Goal: Transaction & Acquisition: Obtain resource

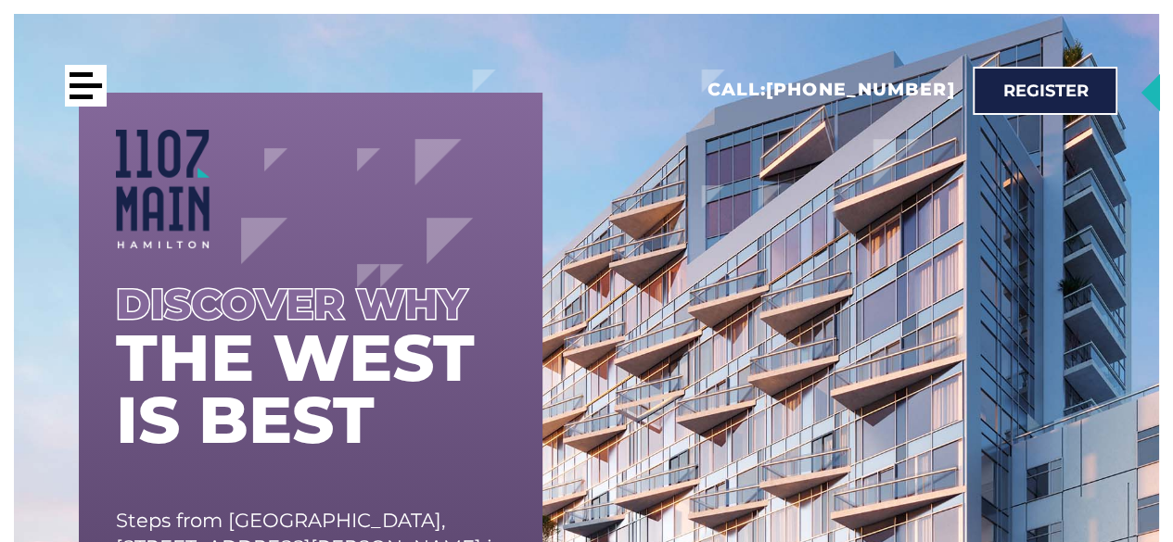
click at [80, 75] on div at bounding box center [81, 74] width 23 height 5
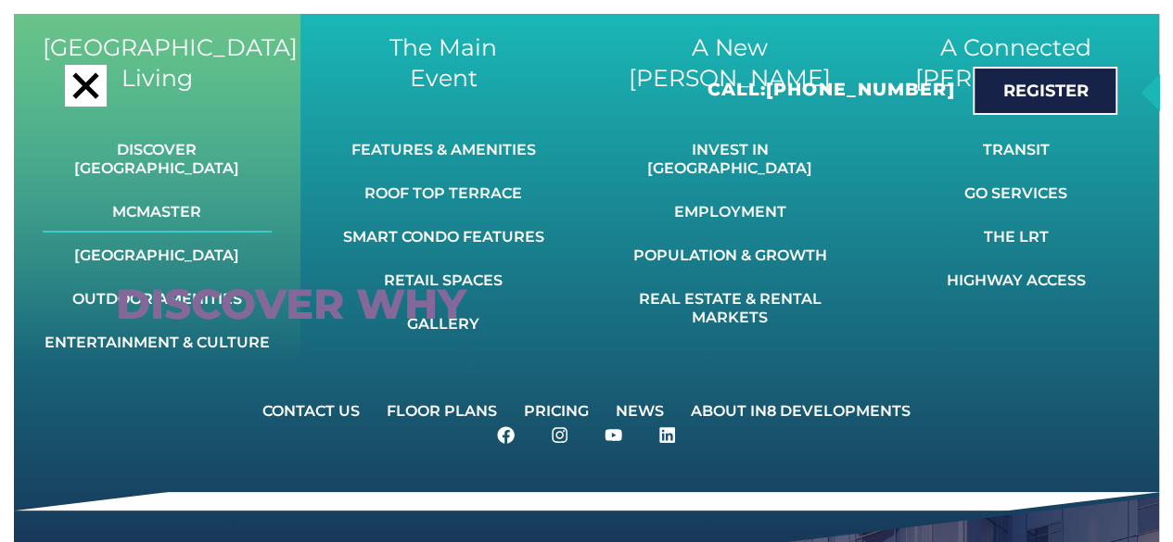
click at [177, 196] on link "McMaster" at bounding box center [157, 212] width 229 height 41
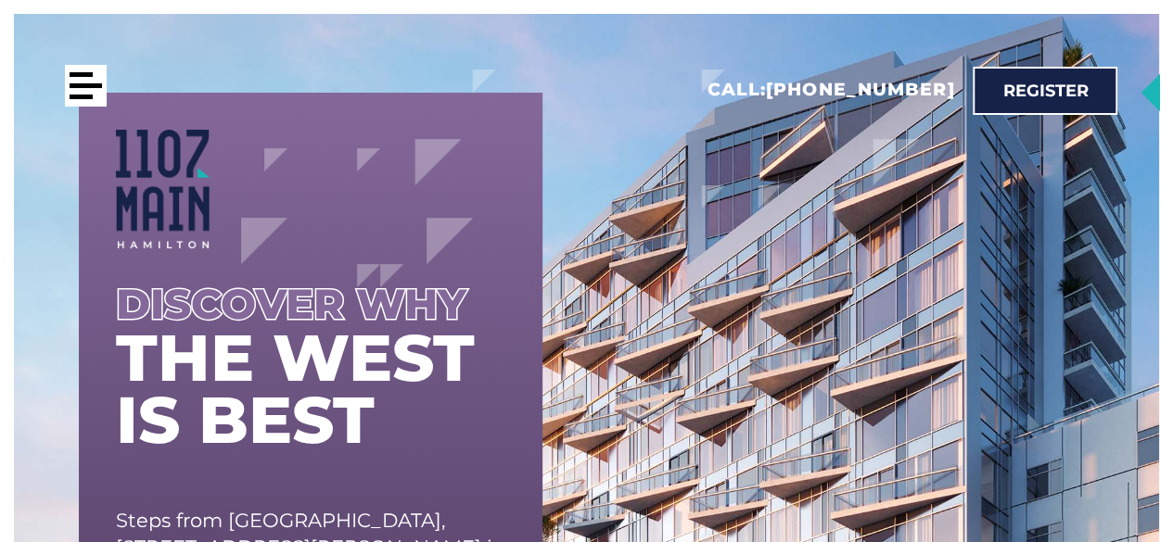
click at [99, 81] on div at bounding box center [86, 86] width 42 height 42
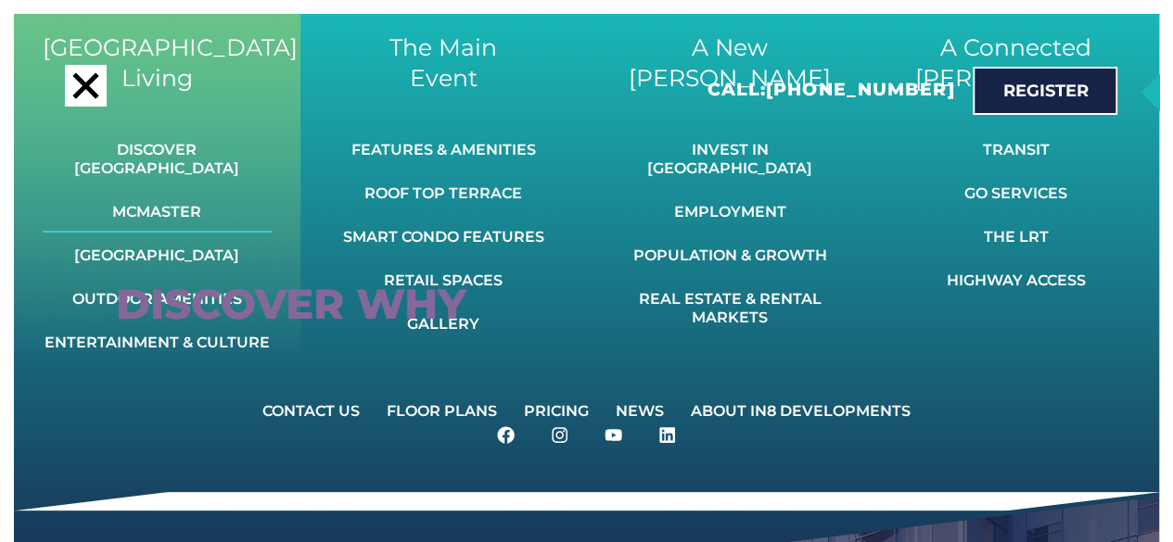
click at [178, 192] on link "McMaster" at bounding box center [157, 212] width 229 height 41
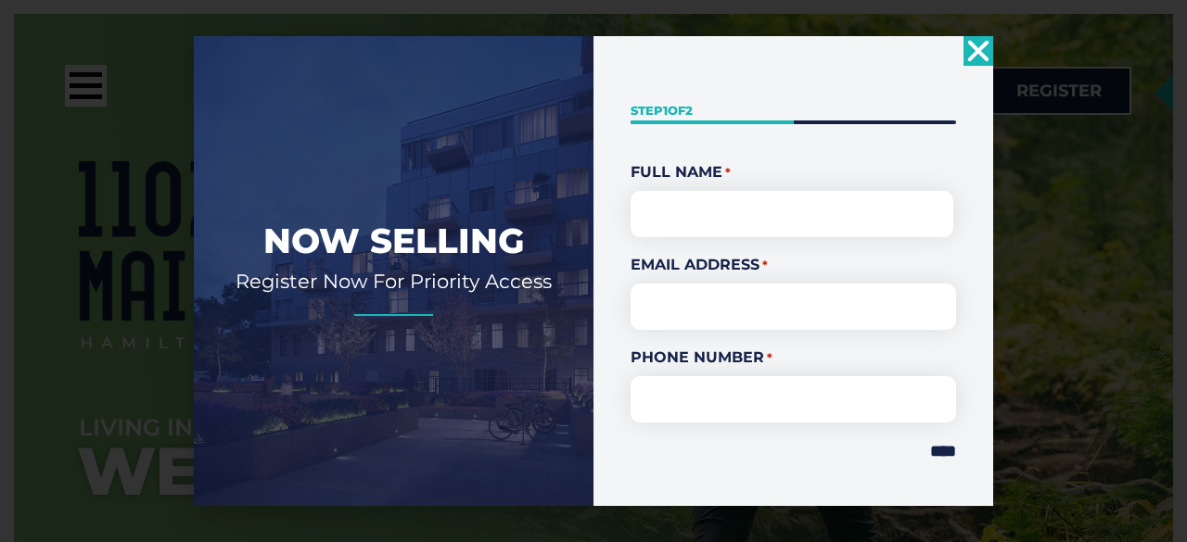
click at [970, 43] on use "Close" at bounding box center [978, 50] width 21 height 21
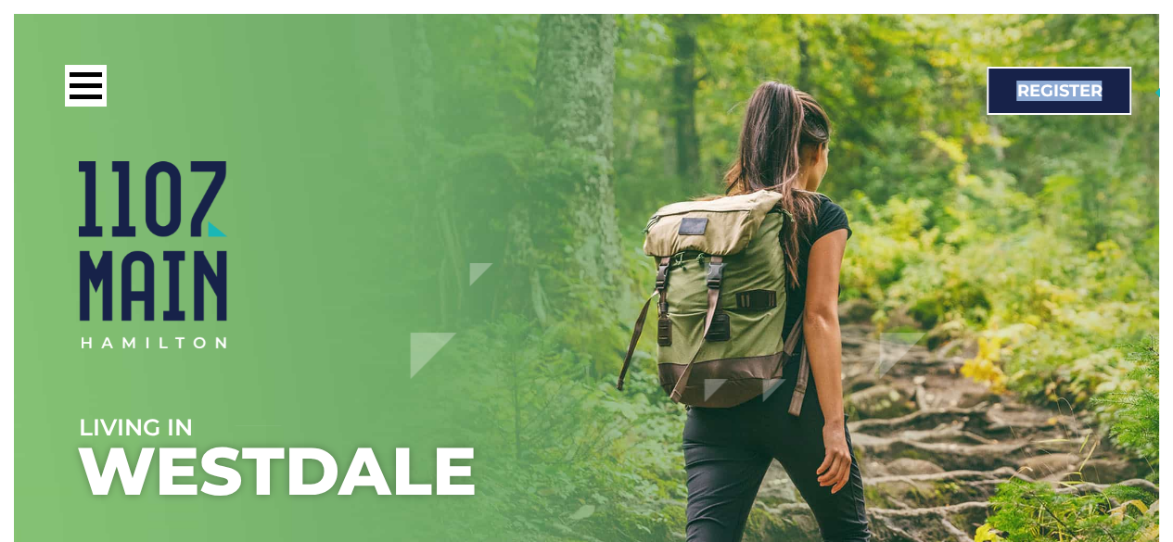
drag, startPoint x: 970, startPoint y: 43, endPoint x: 962, endPoint y: 49, distance: 10.6
click at [969, 44] on div "Call: 416-800-3129 Register" at bounding box center [580, 90] width 1122 height 116
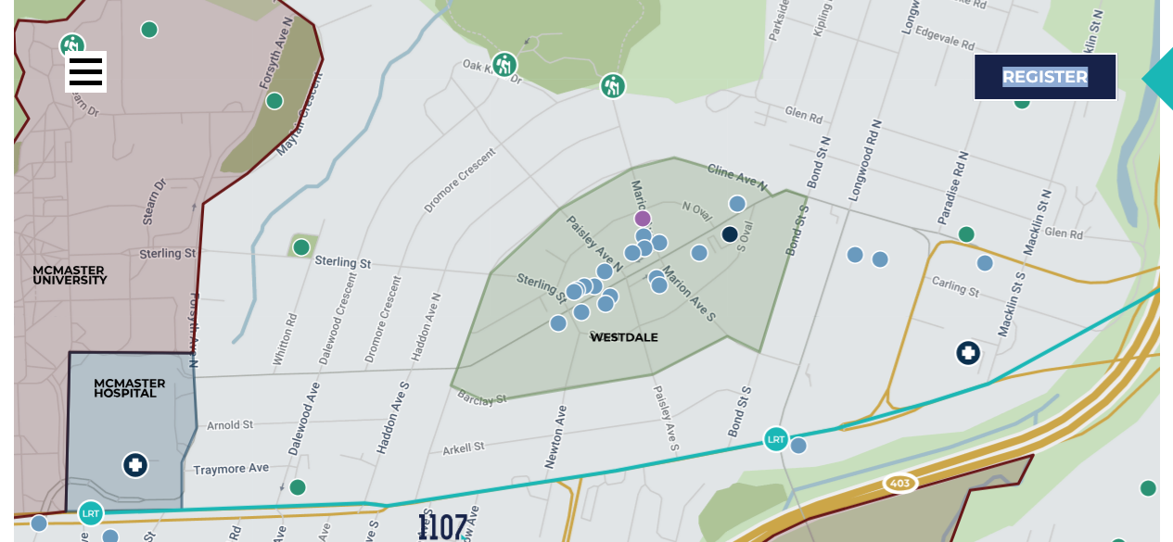
scroll to position [3153, 0]
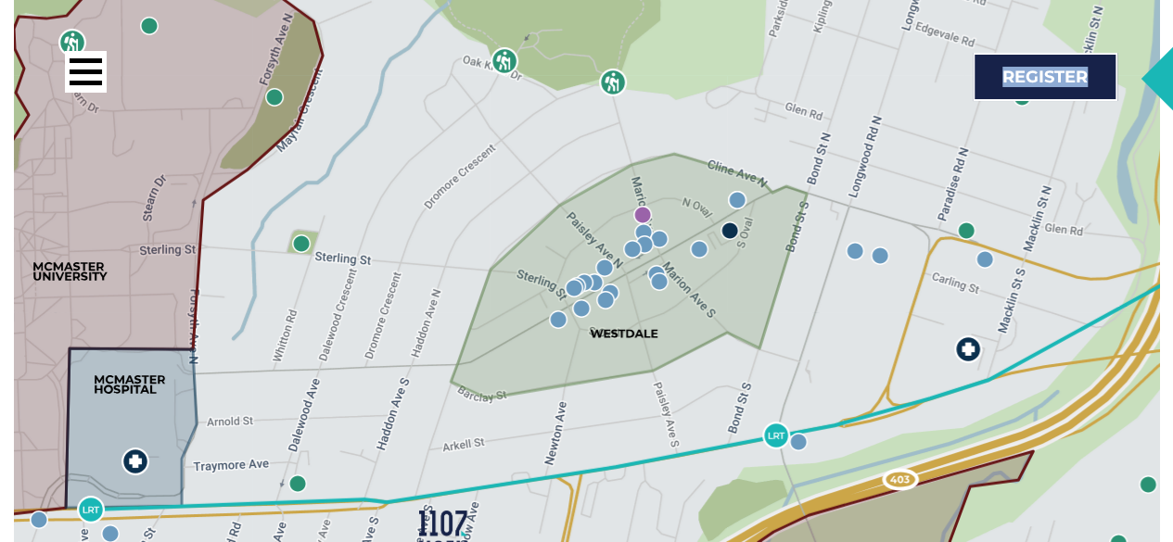
click at [298, 235] on img at bounding box center [301, 244] width 19 height 19
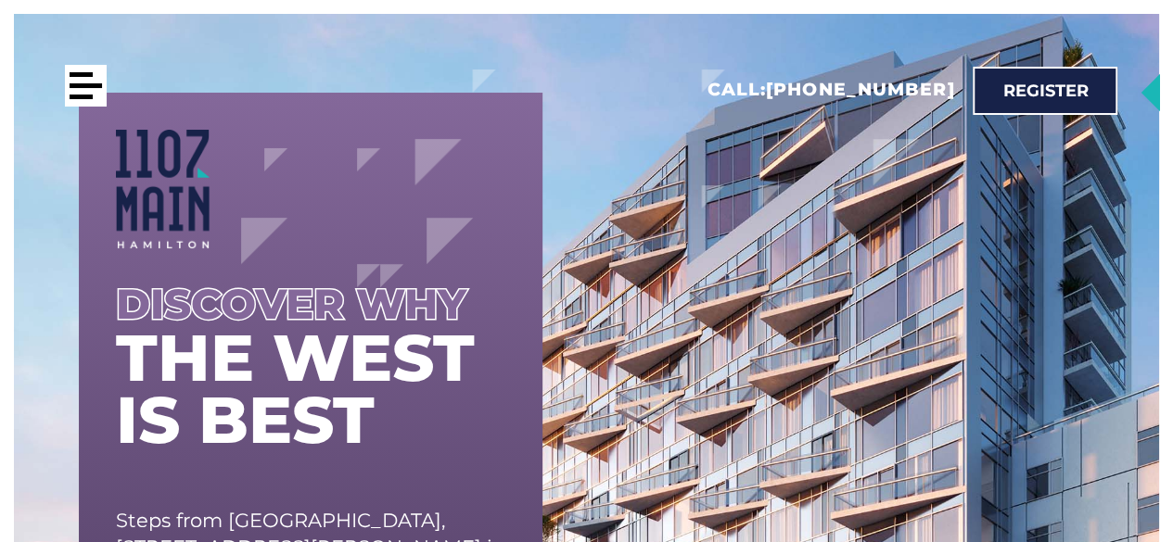
click at [69, 84] on div at bounding box center [86, 86] width 42 height 42
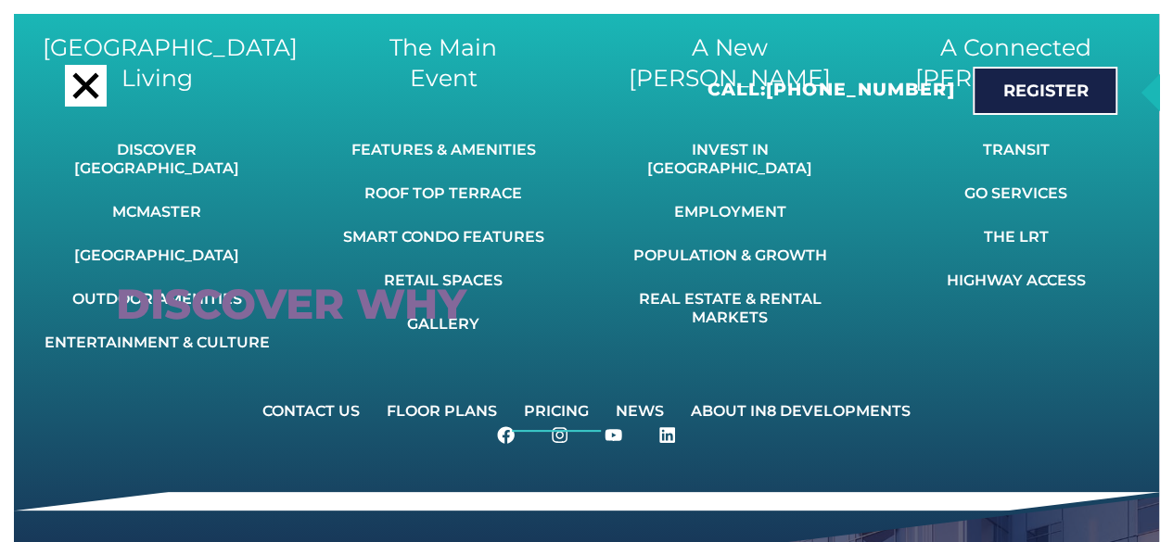
click at [561, 395] on link "Pricing" at bounding box center [556, 411] width 89 height 41
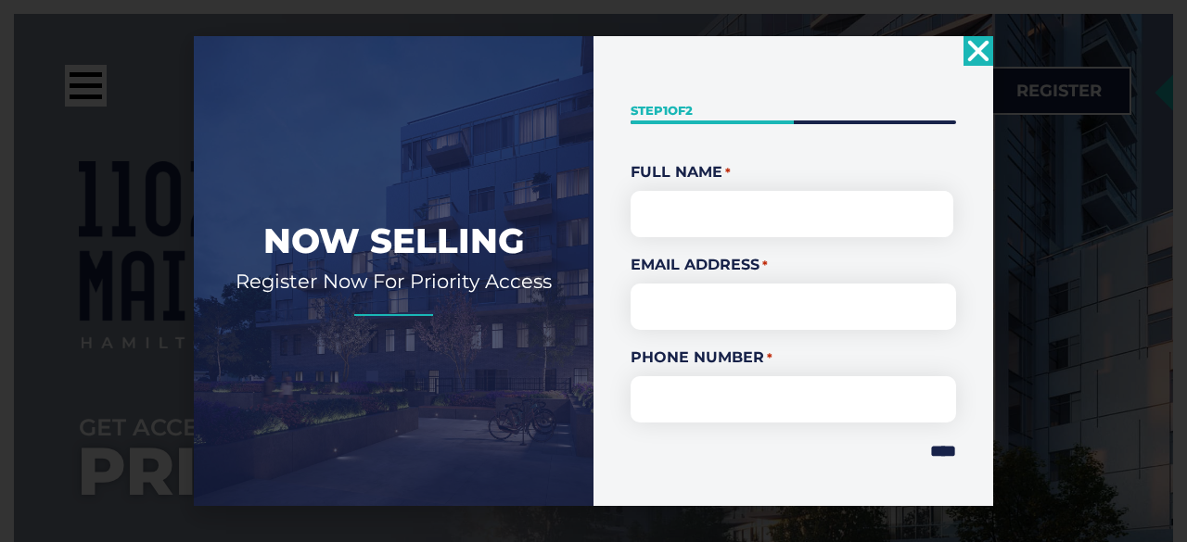
click at [973, 50] on icon "Close" at bounding box center [978, 51] width 30 height 30
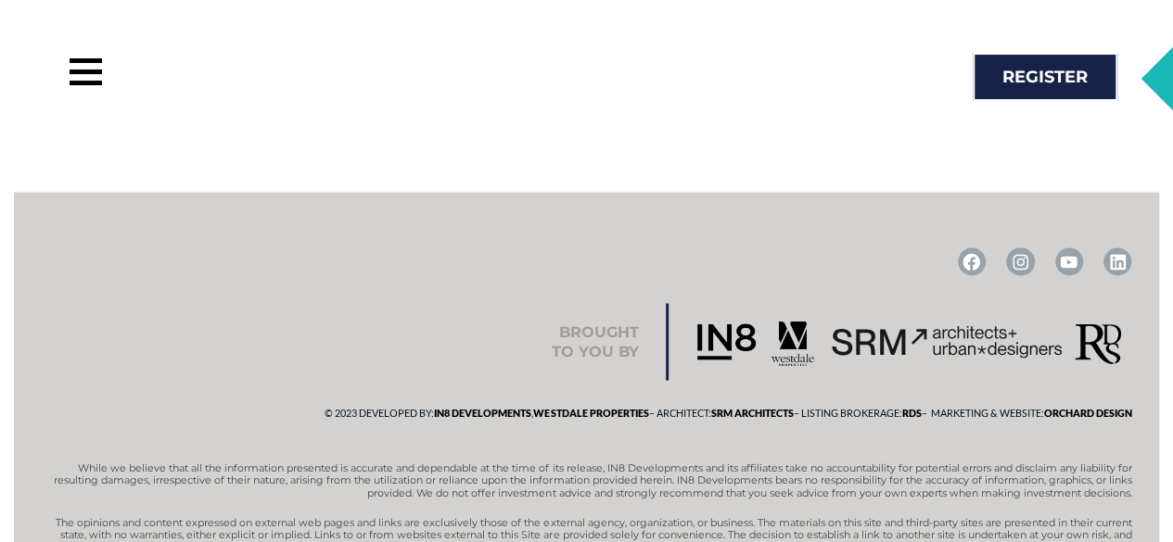
scroll to position [1491, 0]
